Goal: Task Accomplishment & Management: Manage account settings

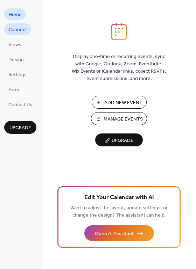
click at [22, 28] on span "Connect" at bounding box center [17, 29] width 19 height 7
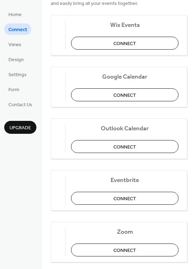
scroll to position [116, 0]
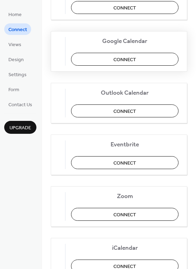
click at [120, 58] on span "Connect" at bounding box center [124, 59] width 23 height 7
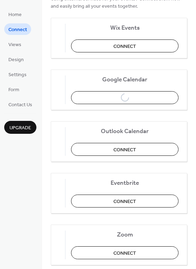
scroll to position [0, 0]
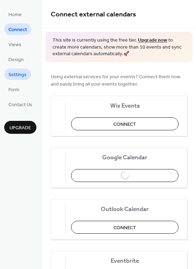
click at [10, 72] on span "Settings" at bounding box center [17, 74] width 18 height 7
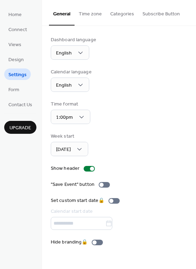
click at [122, 13] on button "Categories" at bounding box center [122, 12] width 32 height 25
